Goal: Find specific page/section: Find specific page/section

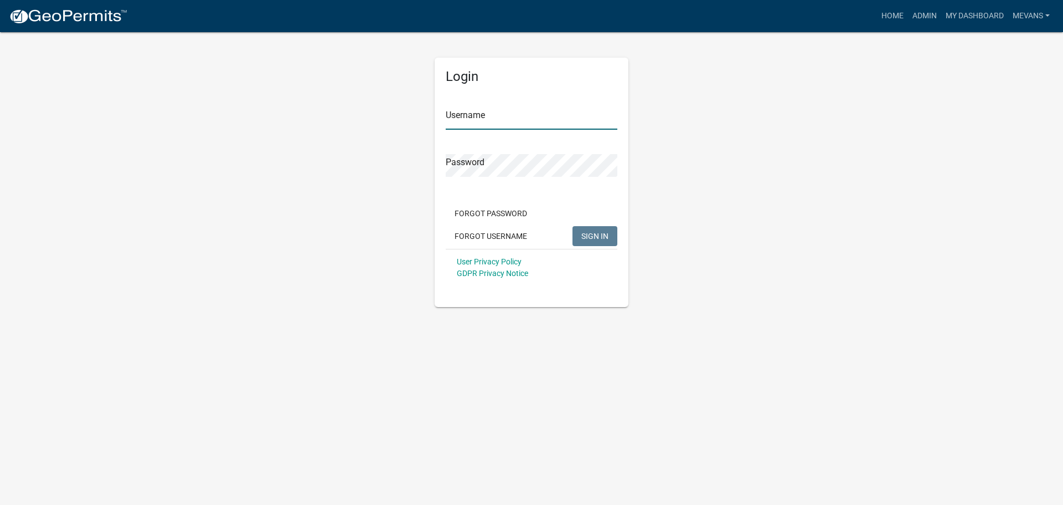
type input "Mevans"
click at [584, 234] on span "SIGN IN" at bounding box center [595, 235] width 27 height 9
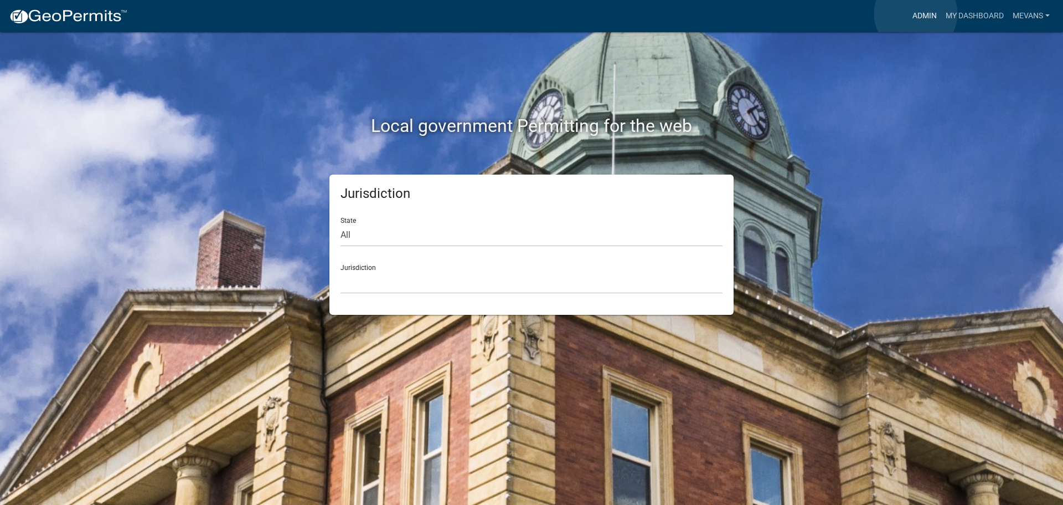
click at [916, 14] on link "Admin" at bounding box center [924, 16] width 33 height 21
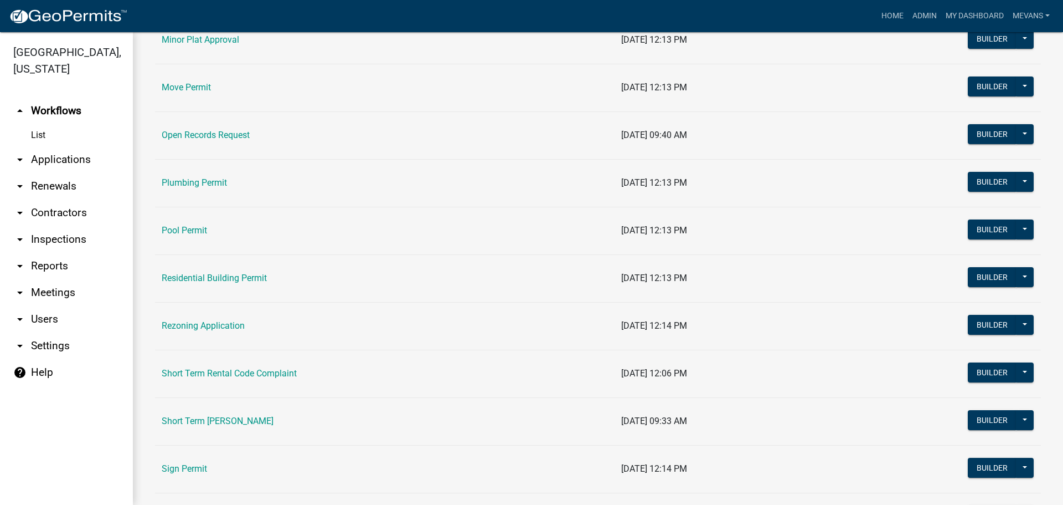
scroll to position [1274, 0]
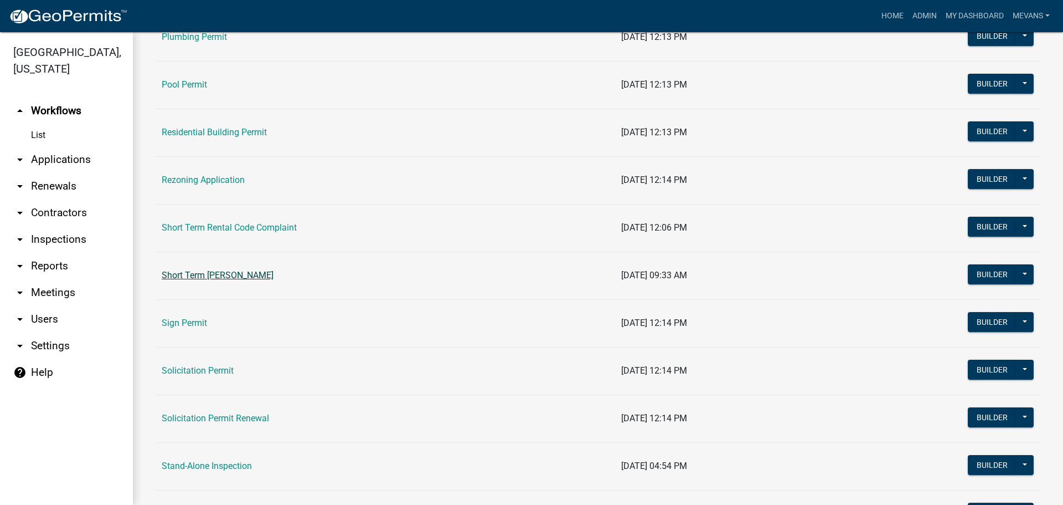
click at [267, 274] on link "Short Term [PERSON_NAME]" at bounding box center [218, 275] width 112 height 11
